Goal: Task Accomplishment & Management: Manage account settings

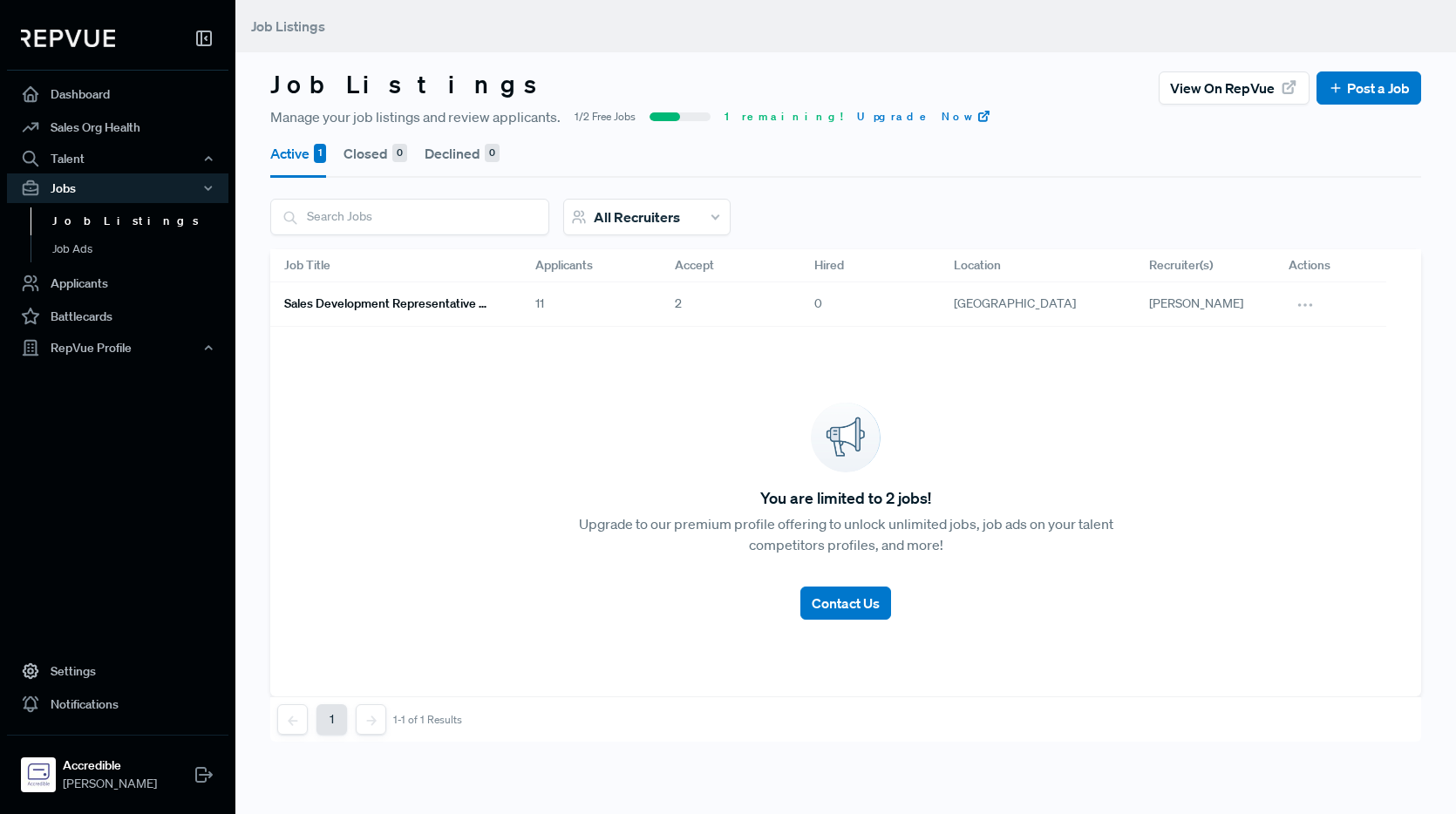
click at [470, 302] on h6 "Sales Development Representative Remote - US Based - EST Preferred" at bounding box center [389, 303] width 209 height 14
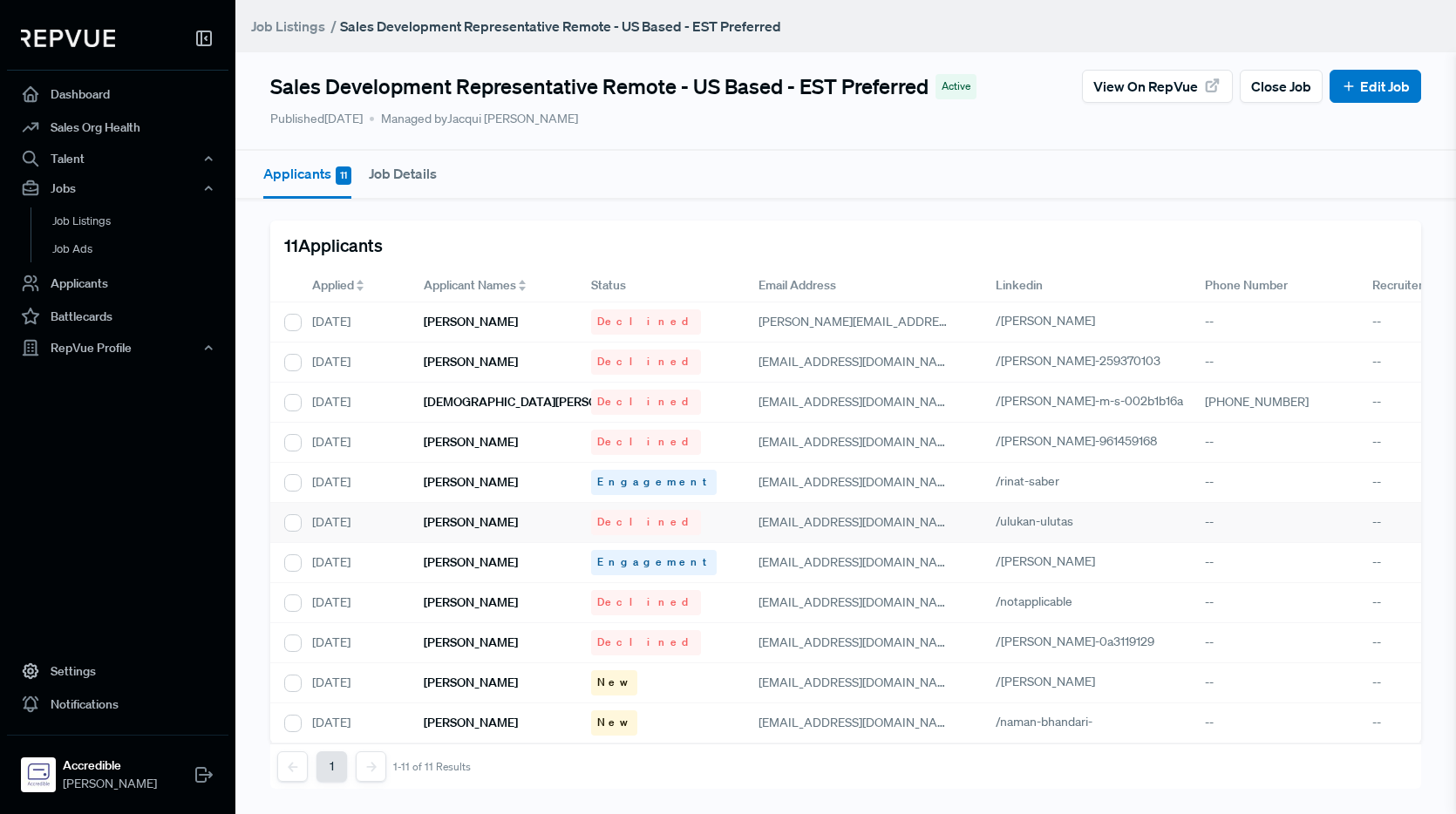
scroll to position [7, 0]
click at [473, 675] on h6 "[PERSON_NAME]" at bounding box center [471, 682] width 95 height 14
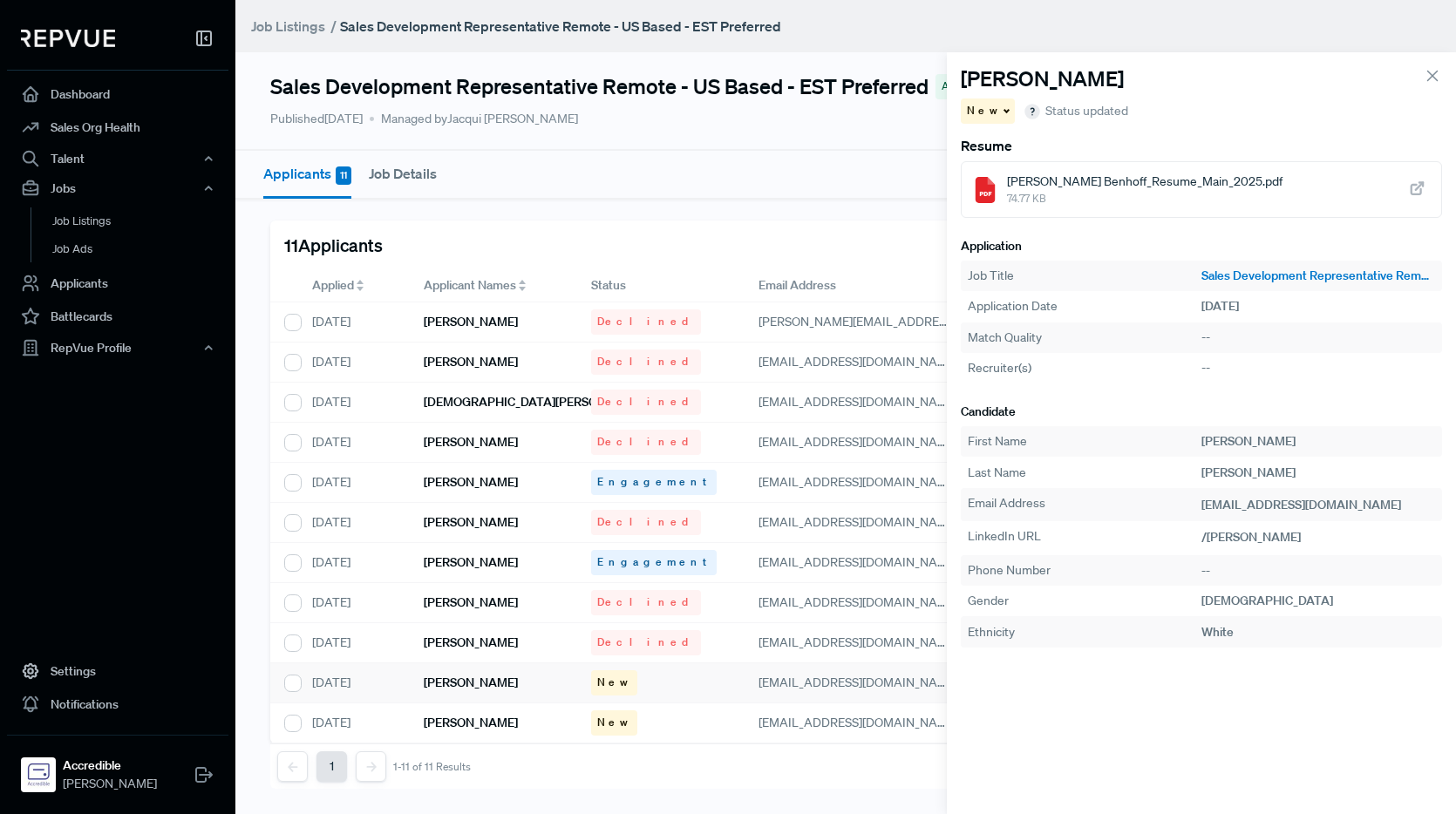
click at [1120, 189] on span "Nicholas Benhoff_Resume_Main_2025.pdf" at bounding box center [1143, 181] width 275 height 18
click at [997, 107] on div "New" at bounding box center [988, 111] width 55 height 25
click at [1005, 168] on span "Declined" at bounding box center [999, 171] width 48 height 15
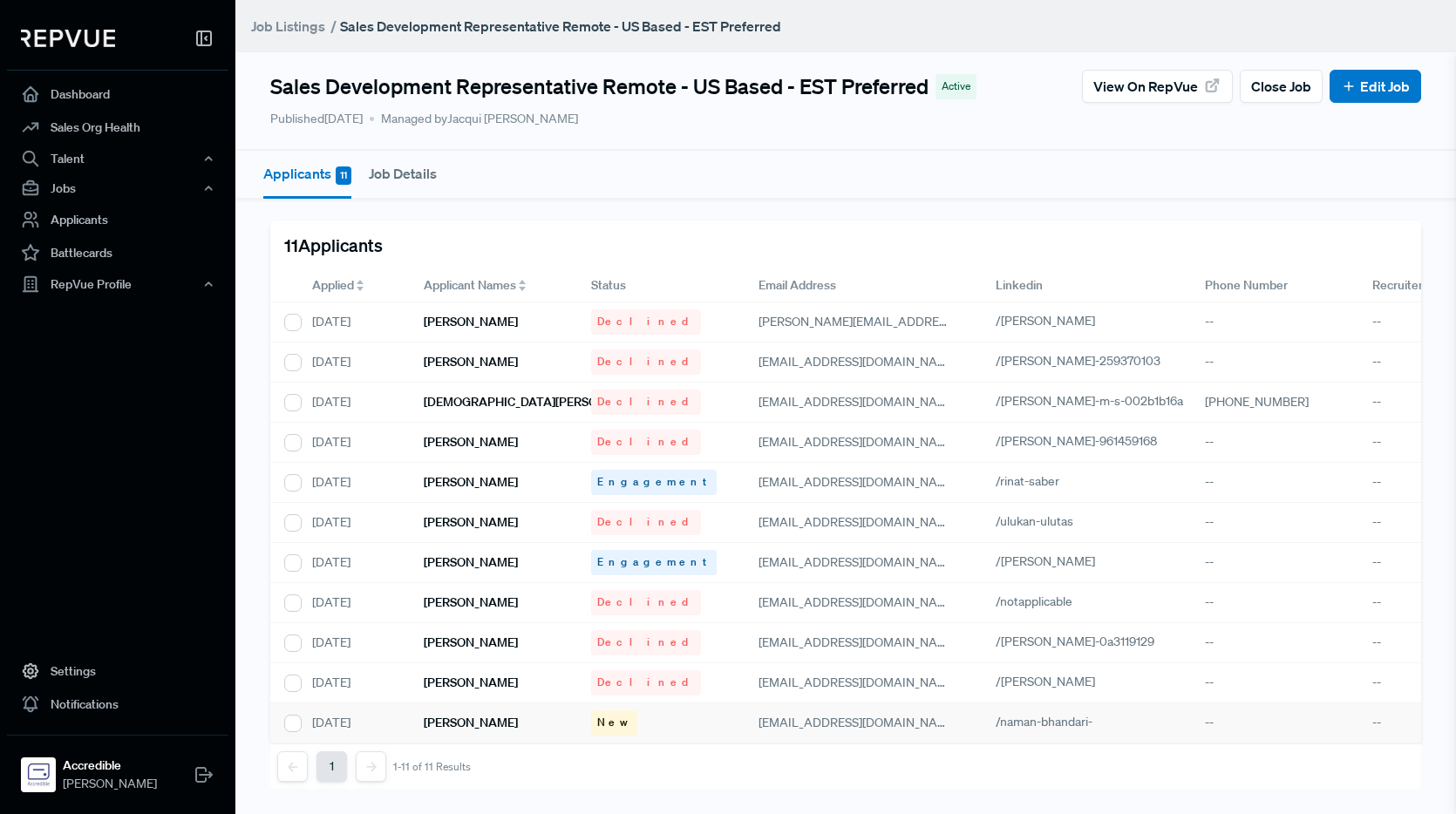
click at [485, 718] on h6 "[PERSON_NAME]" at bounding box center [471, 722] width 95 height 14
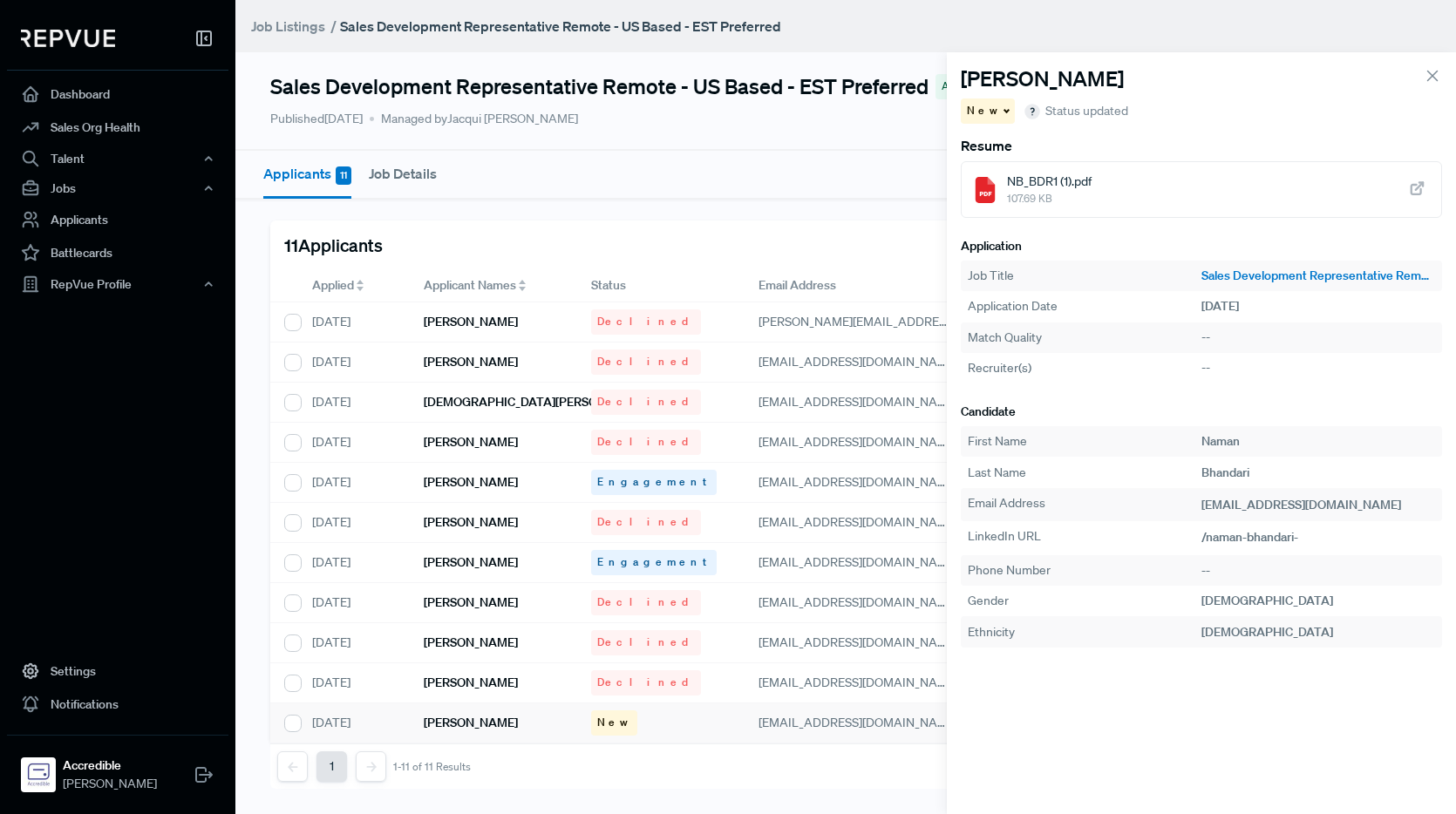
click at [1102, 186] on div "NB_BDR1 (1).pdf 107.69 KB" at bounding box center [1202, 189] width 482 height 57
click at [992, 114] on div "New" at bounding box center [988, 111] width 55 height 25
click at [1008, 168] on span "Declined" at bounding box center [999, 171] width 48 height 15
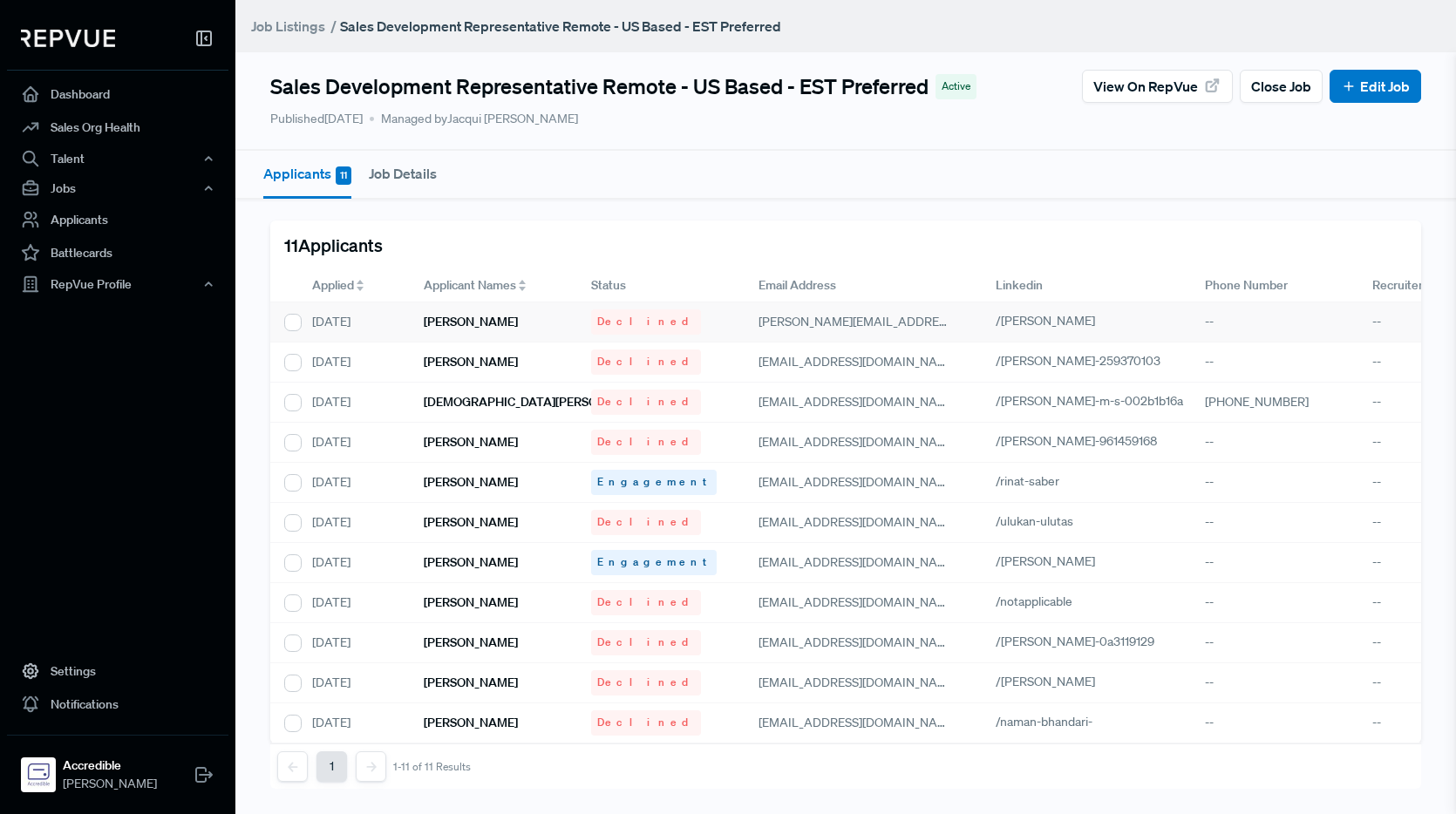
scroll to position [7, 0]
